Goal: Task Accomplishment & Management: Manage account settings

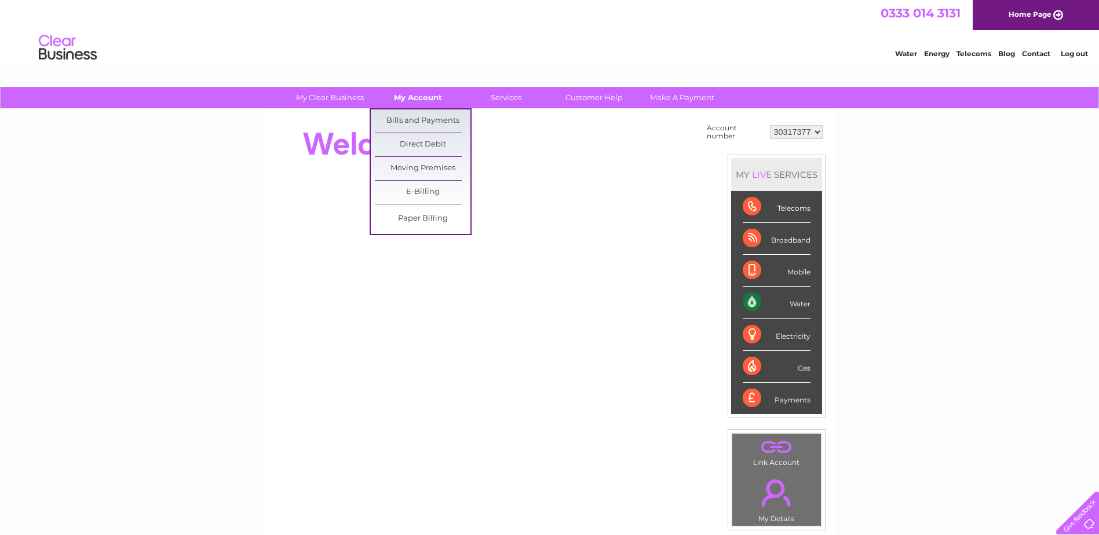
click at [412, 93] on link "My Account" at bounding box center [418, 97] width 96 height 21
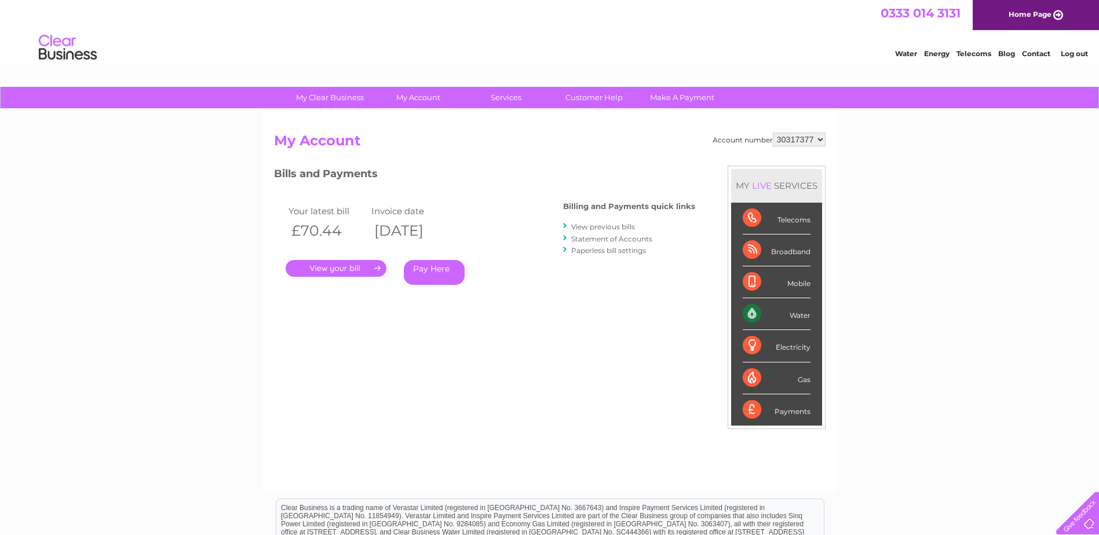
click at [618, 238] on link "Statement of Accounts" at bounding box center [611, 239] width 81 height 9
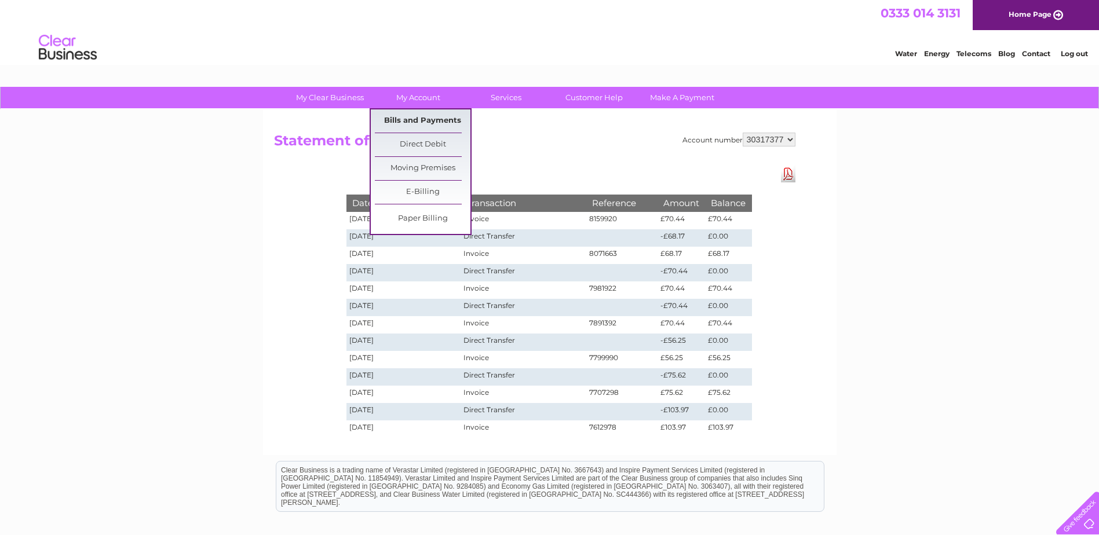
click at [422, 118] on link "Bills and Payments" at bounding box center [423, 120] width 96 height 23
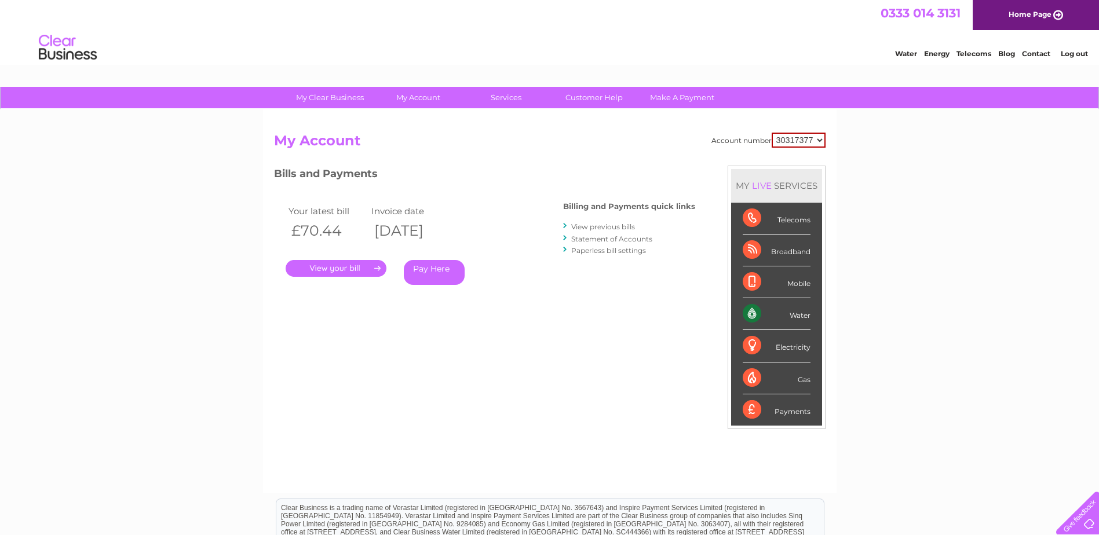
click at [607, 224] on link "View previous bills" at bounding box center [603, 226] width 64 height 9
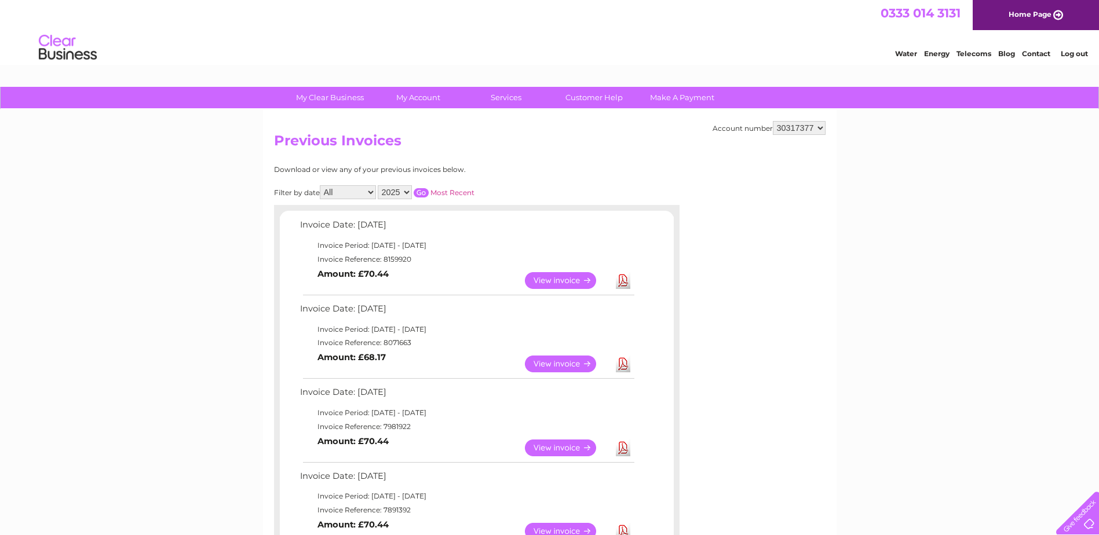
click at [554, 363] on link "View" at bounding box center [567, 364] width 85 height 17
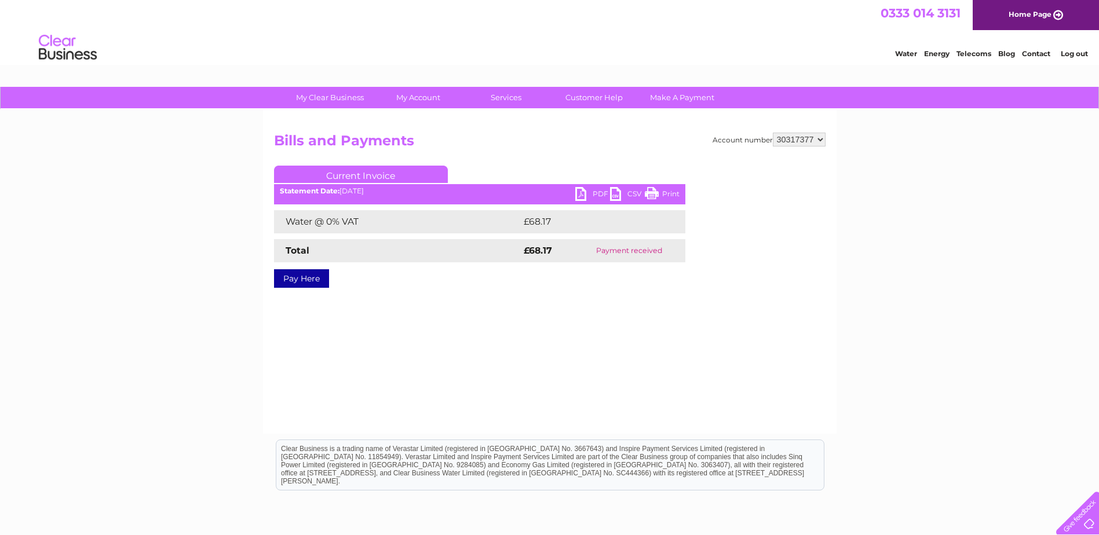
click at [581, 196] on link "PDF" at bounding box center [592, 195] width 35 height 17
